Goal: Find specific page/section: Find specific page/section

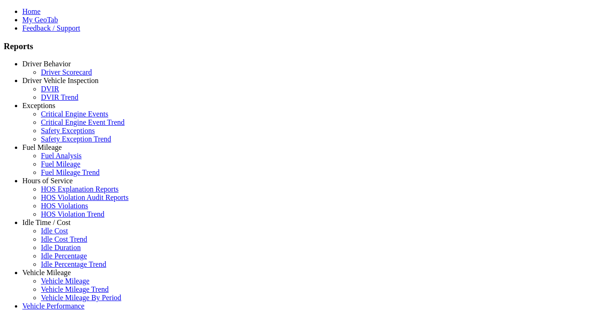
click at [53, 227] on link "Idle Time / Cost" at bounding box center [46, 223] width 48 height 8
click at [60, 252] on link "Idle Percentage" at bounding box center [64, 256] width 46 height 8
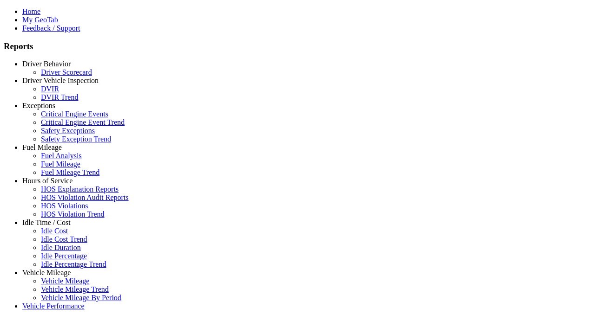
select select "**"
type input "**********"
